Goal: Task Accomplishment & Management: Complete application form

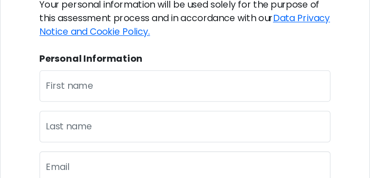
scroll to position [169, 0]
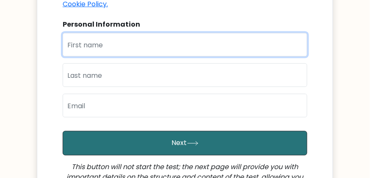
drag, startPoint x: 253, startPoint y: 2, endPoint x: 130, endPoint y: 46, distance: 130.4
click at [130, 46] on input "text" at bounding box center [185, 45] width 244 height 24
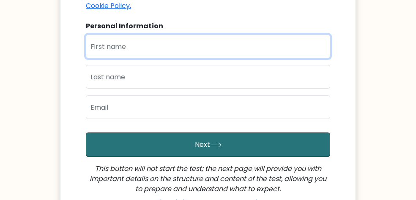
drag, startPoint x: 345, startPoint y: 0, endPoint x: 134, endPoint y: 52, distance: 217.3
click at [134, 52] on input "text" at bounding box center [208, 47] width 244 height 24
type input "Tricia Josel"
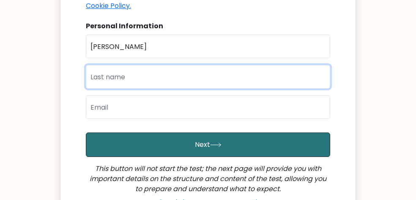
click at [140, 78] on input "text" at bounding box center [208, 77] width 244 height 24
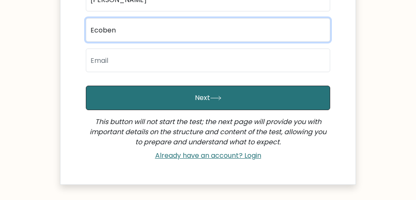
scroll to position [273, 0]
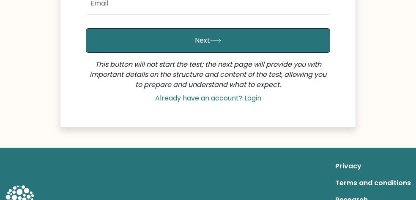
type input "Ecoben"
click at [131, 0] on input "email" at bounding box center [208, 3] width 244 height 24
type input "[EMAIL_ADDRESS][DOMAIN_NAME]"
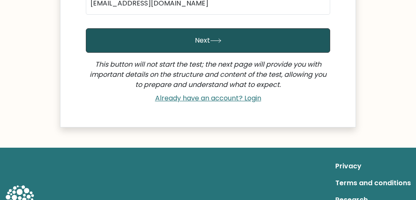
click at [164, 36] on button "Next" at bounding box center [208, 40] width 244 height 25
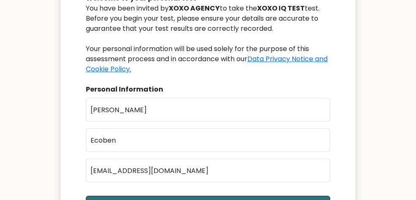
scroll to position [19, 0]
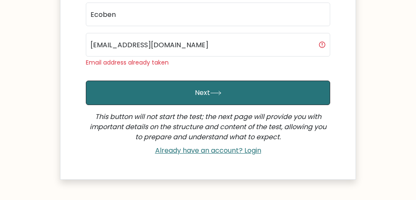
scroll to position [254, 0]
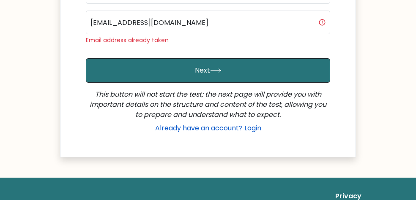
click at [224, 127] on link "Already have an account? Login" at bounding box center [208, 128] width 113 height 10
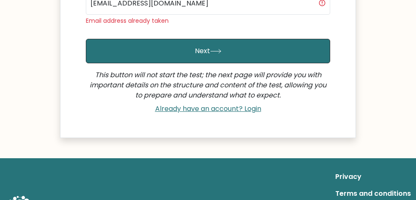
scroll to position [284, 0]
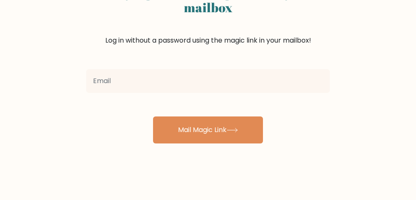
scroll to position [63, 0]
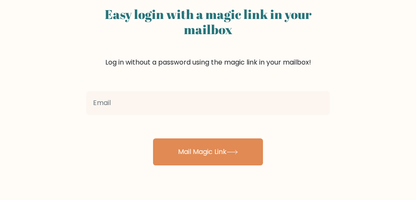
click at [145, 101] on input "email" at bounding box center [208, 103] width 244 height 24
type input "[EMAIL_ADDRESS][DOMAIN_NAME]"
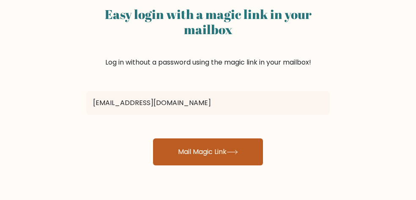
click at [173, 153] on button "Mail Magic Link" at bounding box center [208, 152] width 110 height 27
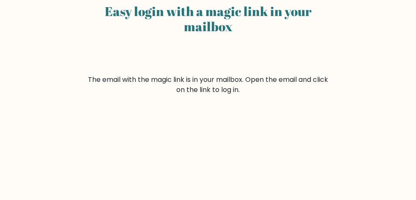
scroll to position [63, 0]
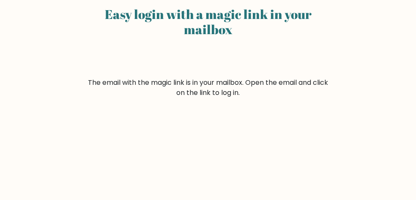
click at [188, 79] on form "The email with the magic link is in your mailbox. Open the email and click on t…" at bounding box center [208, 88] width 244 height 20
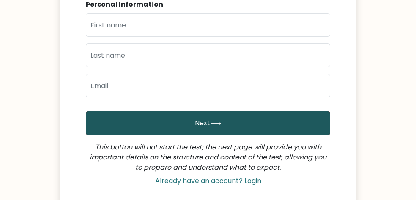
scroll to position [254, 0]
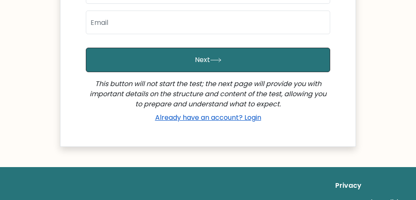
click at [167, 117] on link "Already have an account? Login" at bounding box center [208, 118] width 113 height 10
click at [224, 120] on link "Already have an account? Login" at bounding box center [208, 118] width 113 height 10
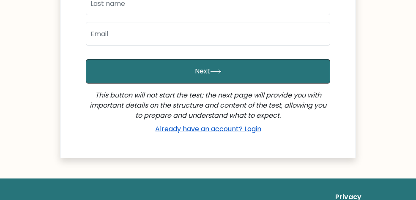
scroll to position [273, 0]
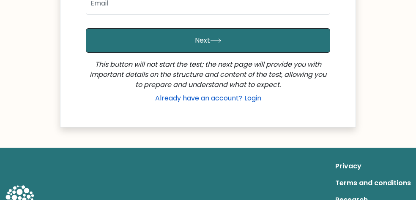
click at [234, 99] on link "Already have an account? Login" at bounding box center [208, 98] width 113 height 10
click at [236, 98] on link "Already have an account? Login" at bounding box center [208, 98] width 113 height 10
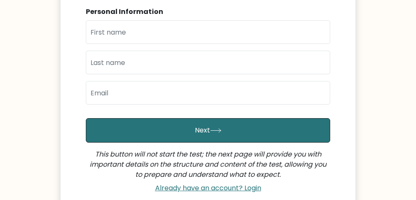
scroll to position [254, 0]
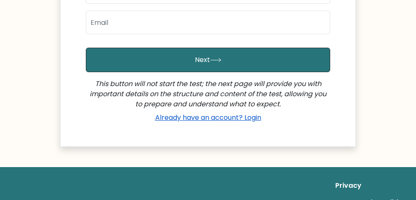
click at [180, 122] on link "Already have an account? Login" at bounding box center [208, 118] width 113 height 10
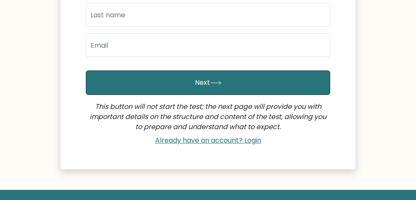
scroll to position [254, 0]
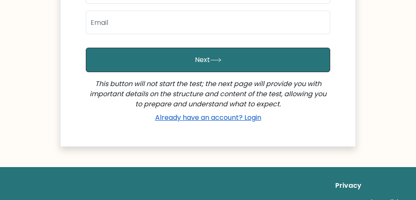
click at [223, 117] on link "Already have an account? Login" at bounding box center [208, 118] width 113 height 10
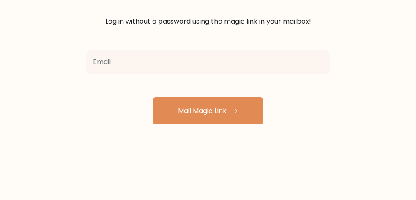
scroll to position [127, 0]
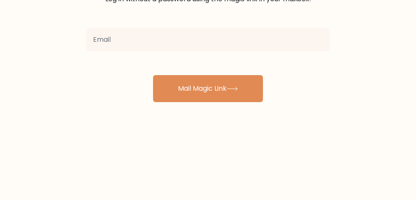
click at [158, 38] on input "email" at bounding box center [208, 40] width 244 height 24
type input "ecobentriciajosel@gmail.com"
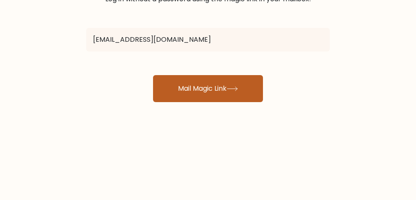
click at [189, 85] on button "Mail Magic Link" at bounding box center [208, 88] width 110 height 27
